Goal: Transaction & Acquisition: Register for event/course

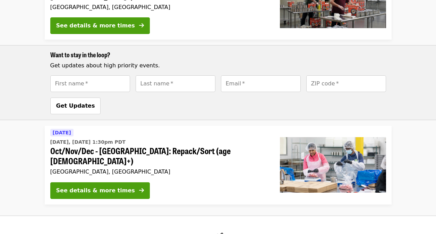
scroll to position [328, 0]
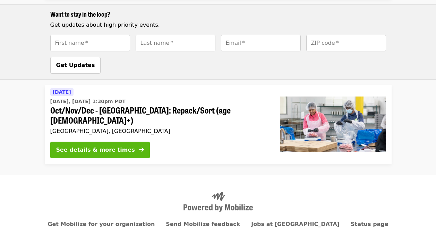
click at [114, 146] on div "See details & more times" at bounding box center [95, 150] width 79 height 8
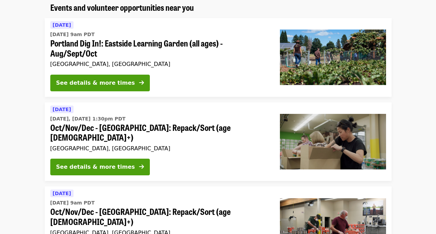
scroll to position [85, 0]
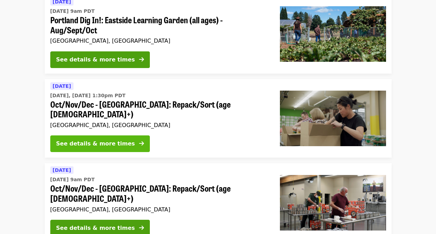
click at [96, 139] on div "See details & more times" at bounding box center [95, 143] width 79 height 8
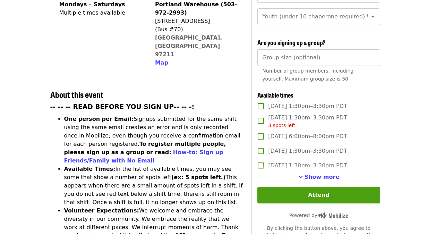
scroll to position [208, 0]
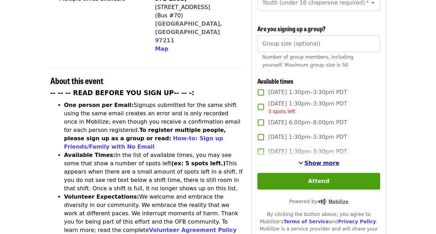
click at [328, 162] on span "Show more" at bounding box center [322, 163] width 35 height 7
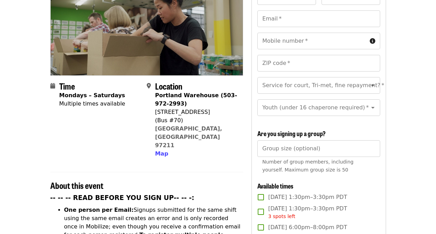
scroll to position [74, 0]
